Goal: Transaction & Acquisition: Purchase product/service

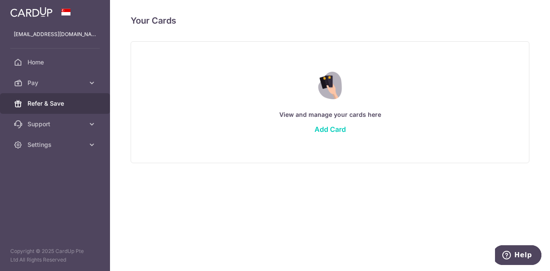
drag, startPoint x: 0, startPoint y: 0, endPoint x: 65, endPoint y: 97, distance: 116.9
click at [65, 97] on link "Refer & Save" at bounding box center [55, 103] width 110 height 21
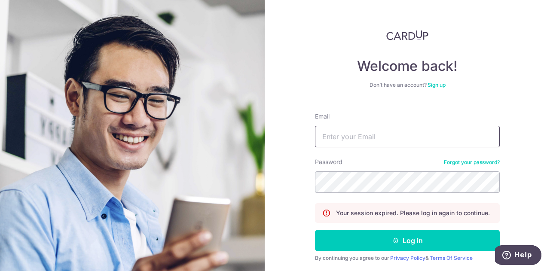
click at [364, 132] on input "Email" at bounding box center [407, 136] width 185 height 21
type input "[EMAIL_ADDRESS][DOMAIN_NAME]"
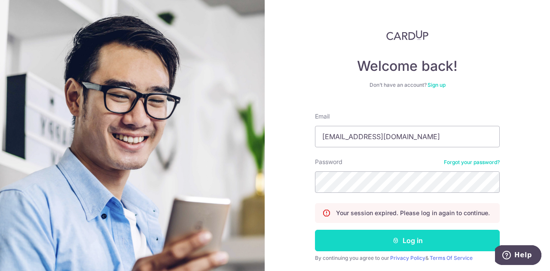
click at [449, 239] on button "Log in" at bounding box center [407, 240] width 185 height 21
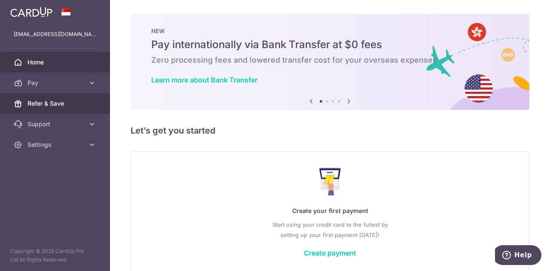
click at [80, 108] on link "Refer & Save" at bounding box center [55, 103] width 110 height 21
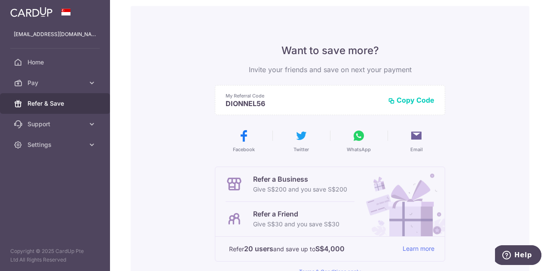
scroll to position [40, 0]
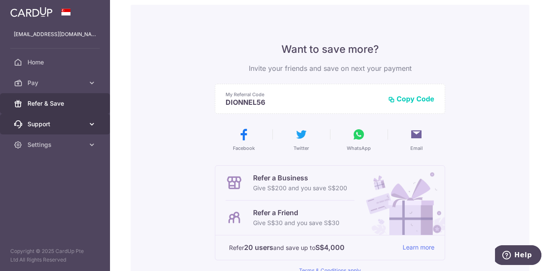
click at [91, 126] on icon at bounding box center [92, 124] width 9 height 9
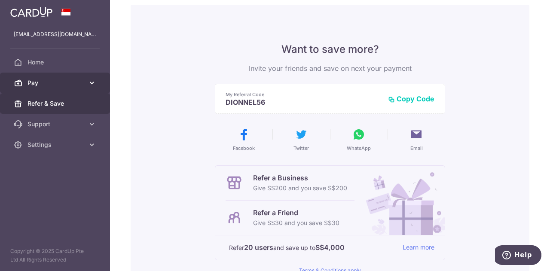
click at [95, 85] on icon at bounding box center [92, 83] width 9 height 9
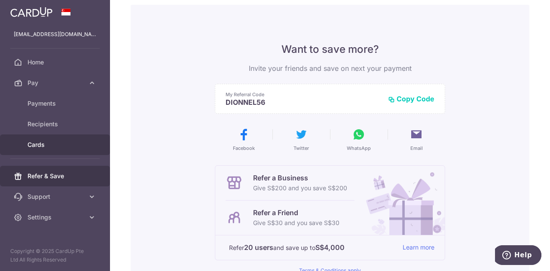
click at [48, 141] on span "Cards" at bounding box center [56, 145] width 57 height 9
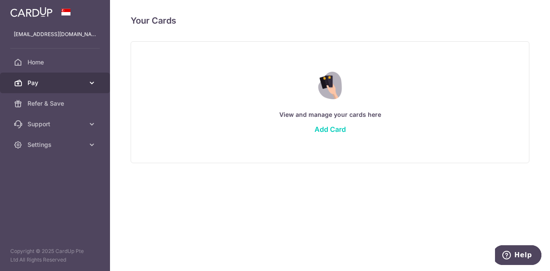
click at [83, 80] on span "Pay" at bounding box center [56, 83] width 57 height 9
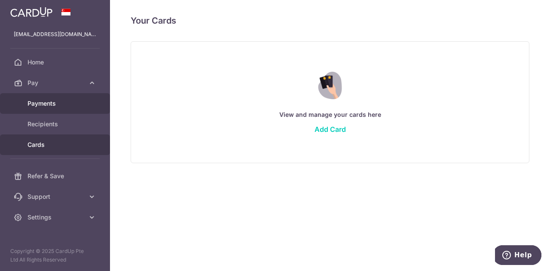
click at [52, 105] on span "Payments" at bounding box center [56, 103] width 57 height 9
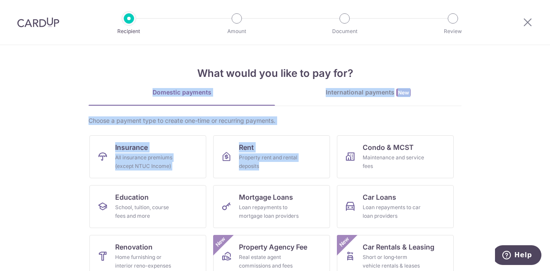
drag, startPoint x: 545, startPoint y: 70, endPoint x: 543, endPoint y: 151, distance: 81.3
click at [543, 151] on section "What would you like to pay for? Domestic payments International payments New Ch…" at bounding box center [275, 158] width 550 height 226
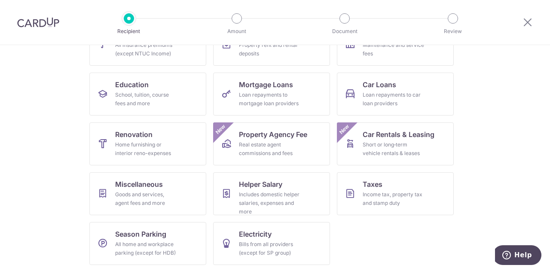
scroll to position [22, 0]
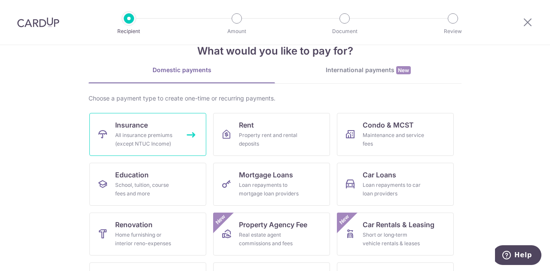
click at [131, 135] on div "All insurance premiums (except NTUC Income)" at bounding box center [146, 139] width 62 height 17
